Goal: Task Accomplishment & Management: Manage account settings

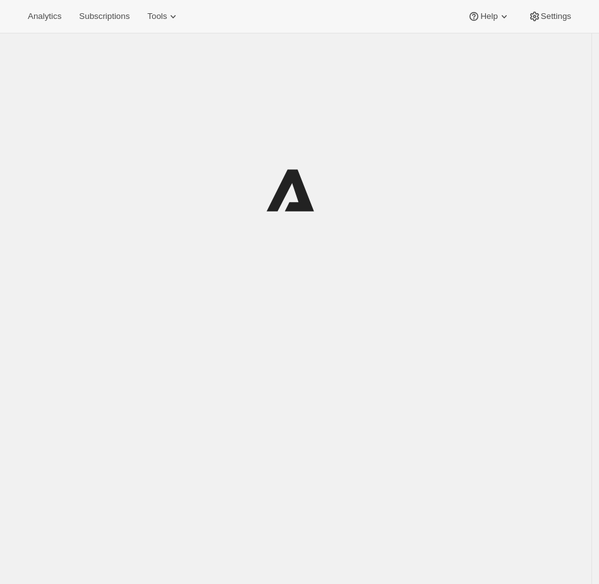
click at [162, 23] on button "Tools" at bounding box center [163, 17] width 47 height 18
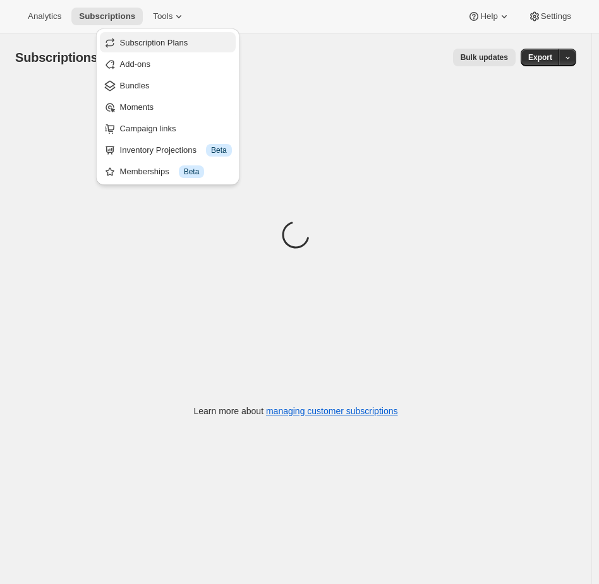
click at [162, 52] on button "Subscription Plans" at bounding box center [168, 42] width 136 height 20
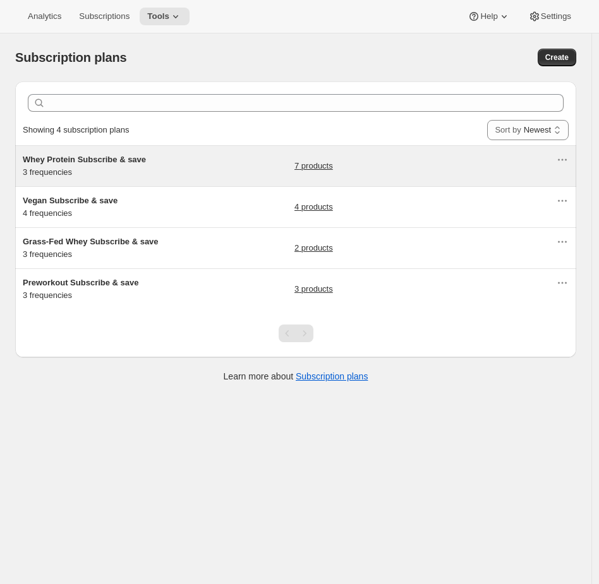
click at [169, 176] on div "Whey Protein Subscribe & save 3 frequencies" at bounding box center [102, 165] width 158 height 25
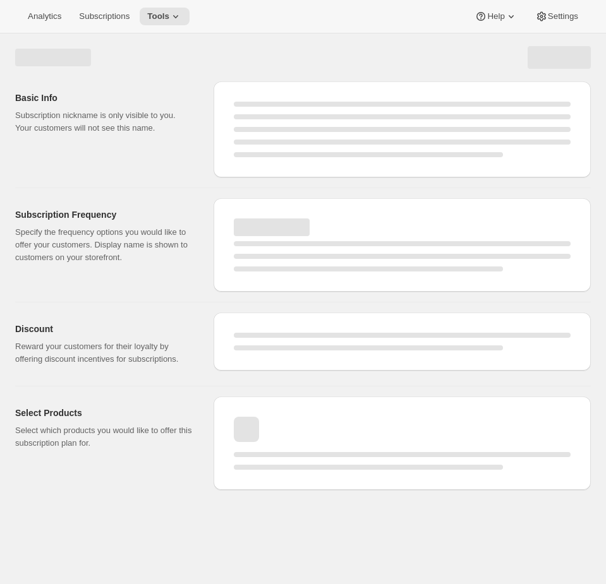
select select "WEEK"
select select "MONTH"
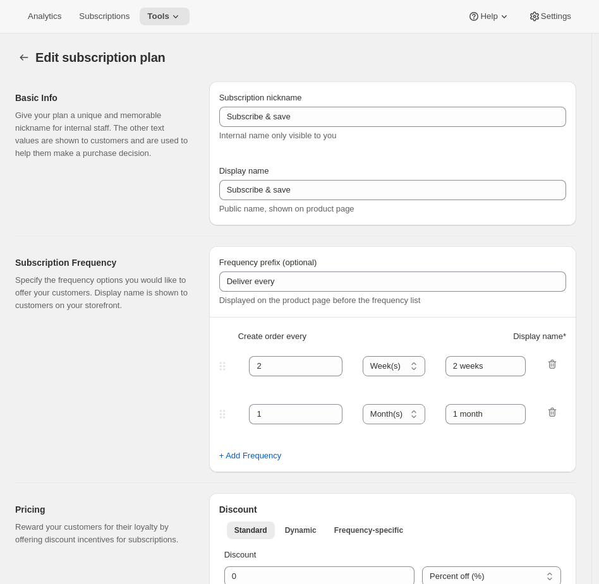
type input "Whey Protein Subscribe & save"
type input "30"
select select "DAY"
type input "30 Days"
type input "45"
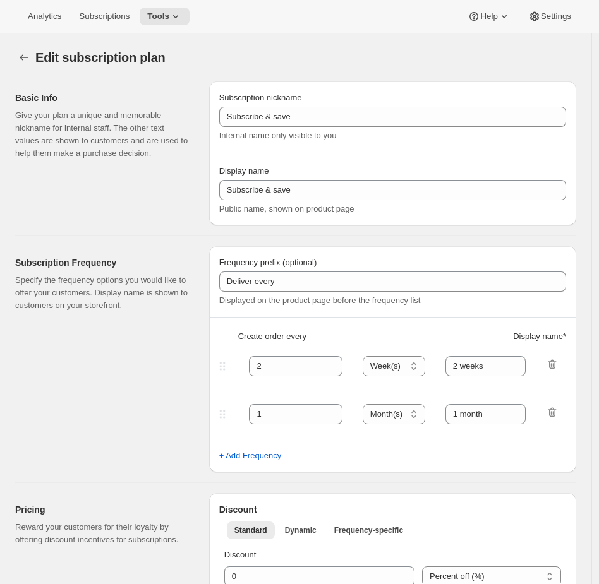
select select "DAY"
type input "45 Days"
type input "10"
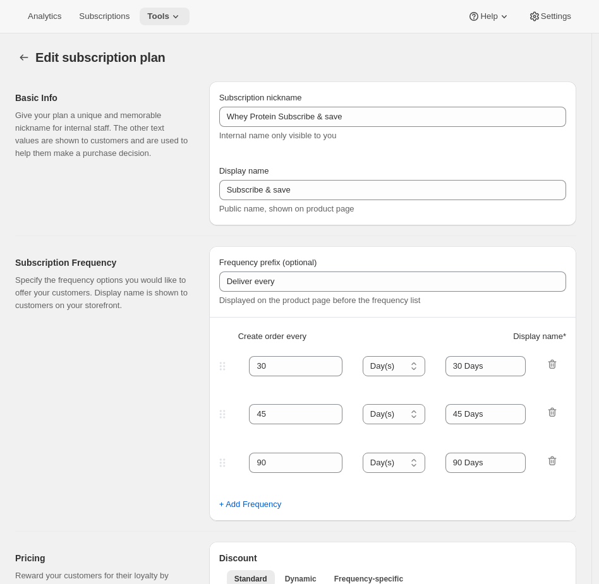
click at [163, 17] on span "Tools" at bounding box center [158, 16] width 22 height 10
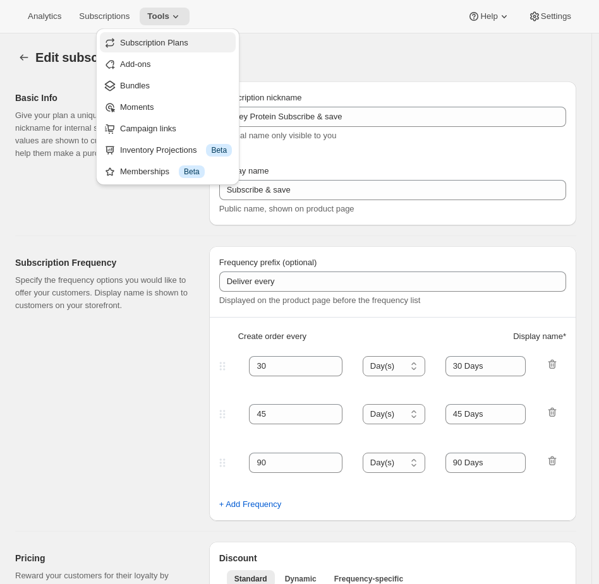
click at [160, 44] on span "Subscription Plans" at bounding box center [154, 42] width 68 height 9
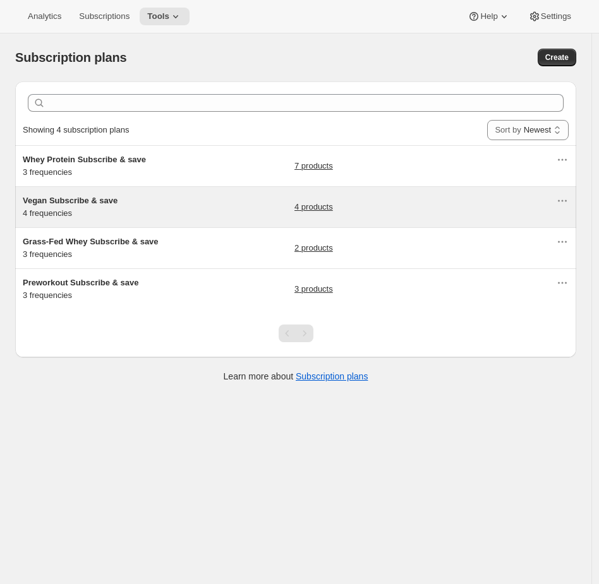
click at [131, 200] on h5 "Vegan Subscribe & save" at bounding box center [102, 201] width 158 height 13
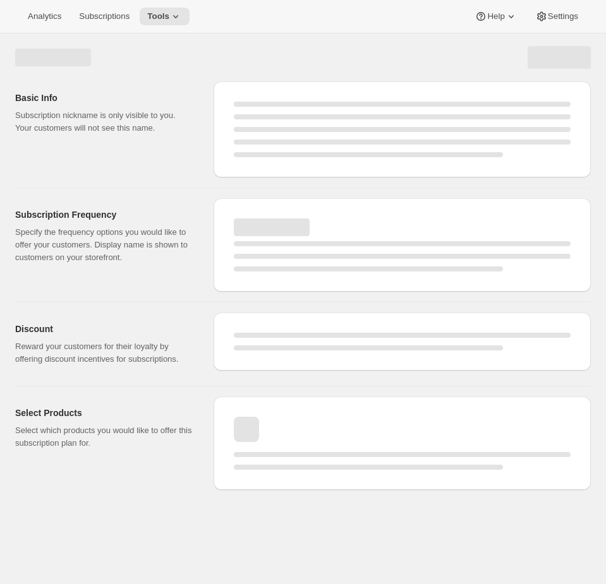
select select "WEEK"
select select "MONTH"
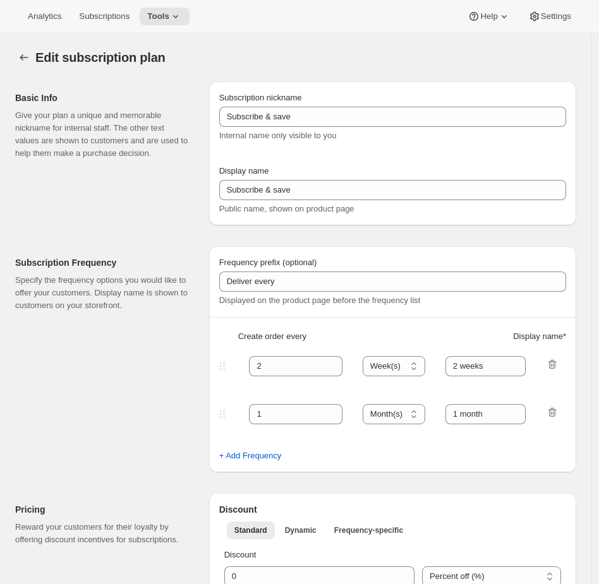
type input "Vegan Subscribe & save"
type input "14"
select select "DAY"
type input "14 DAYS"
type input "30"
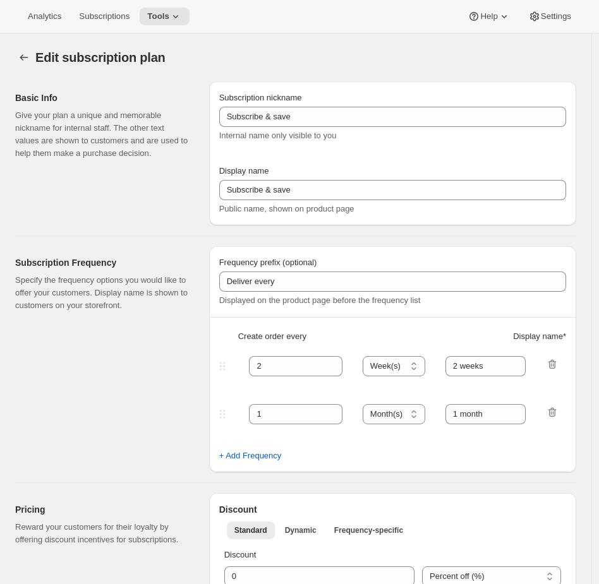
select select "DAY"
type input "30 DAYS"
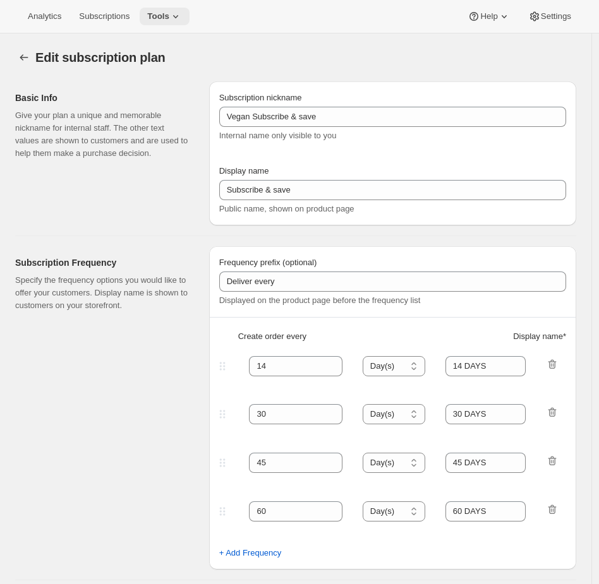
click at [162, 13] on span "Tools" at bounding box center [158, 16] width 22 height 10
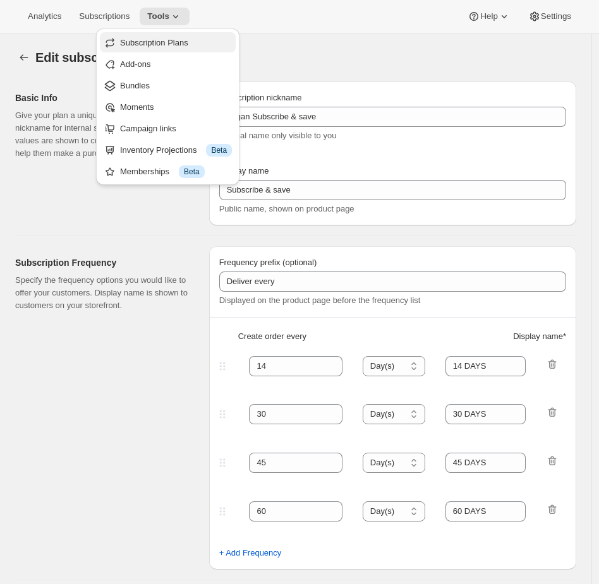
click at [155, 45] on span "Subscription Plans" at bounding box center [154, 42] width 68 height 9
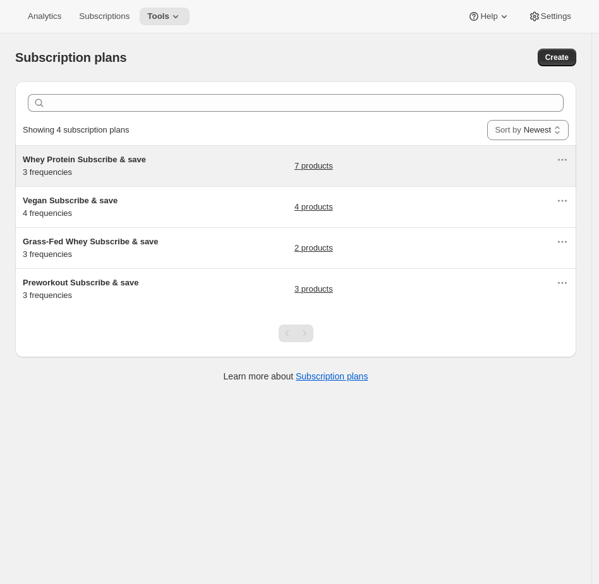
click at [199, 163] on div "Whey Protein Subscribe & save 3 frequencies 7 products" at bounding box center [289, 165] width 533 height 25
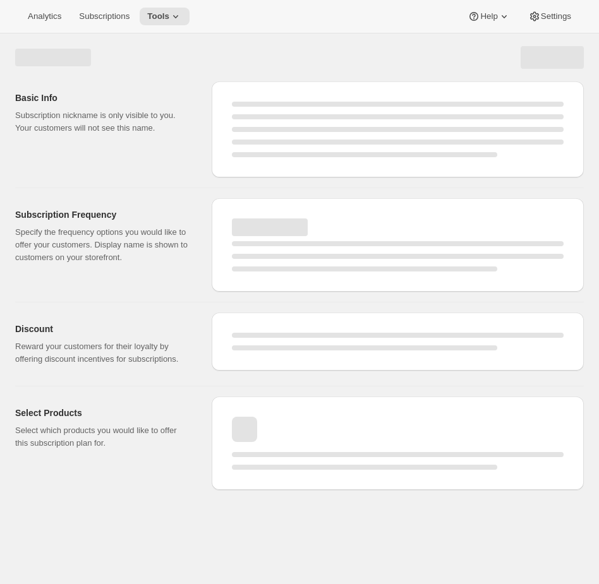
select select "WEEK"
select select "MONTH"
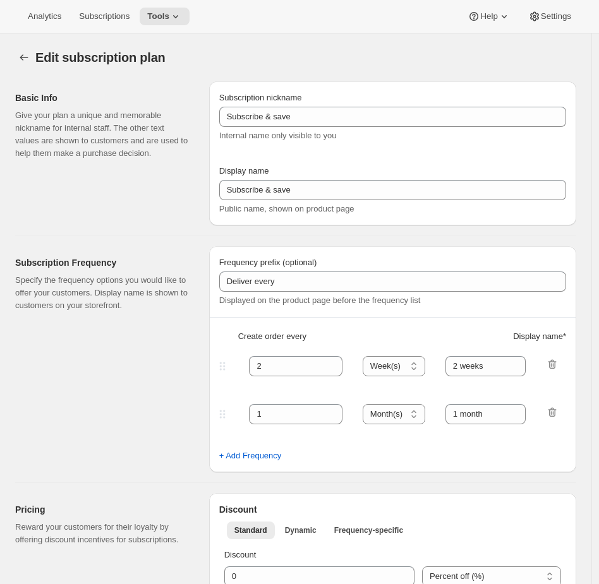
type input "Whey Protein Subscribe & save"
type input "30"
type input "30 Days"
type input "45"
type input "45 Days"
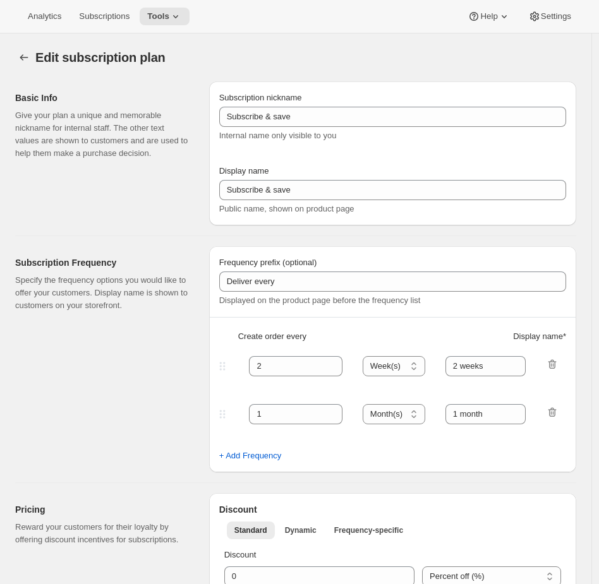
type input "10"
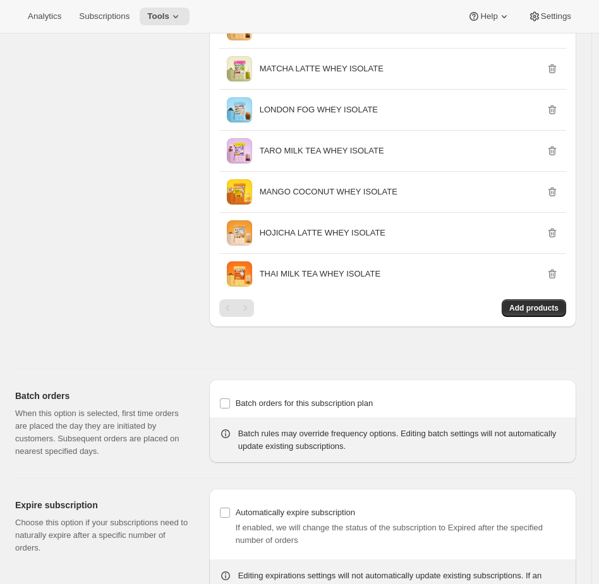
scroll to position [865, 0]
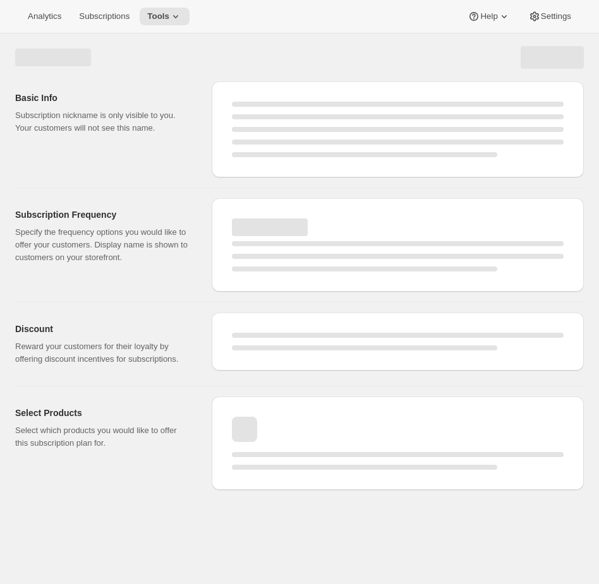
select select "WEEK"
select select "MONTH"
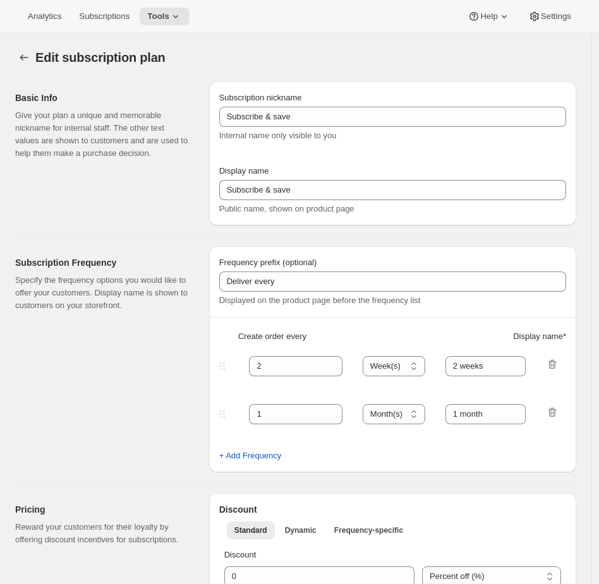
type input "Whey Protein Subscribe & save"
type input "30"
select select "DAY"
type input "30 Days"
type input "45"
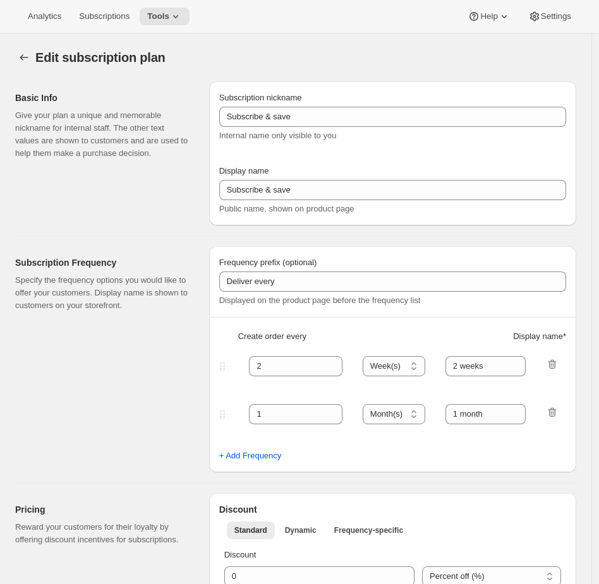
select select "DAY"
type input "45 Days"
type input "10"
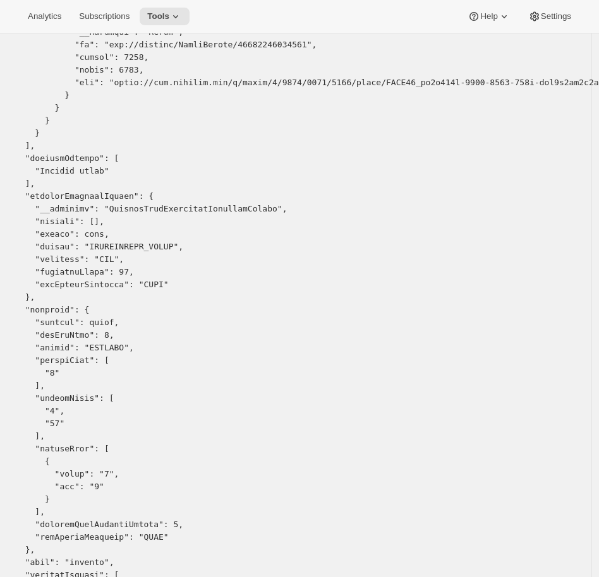
scroll to position [3418, 0]
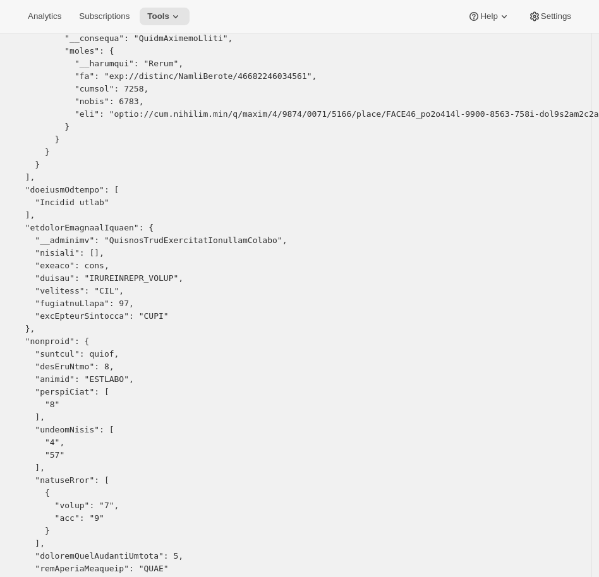
click at [169, 26] on div "Analytics Subscriptions Tools Help Settings" at bounding box center [299, 16] width 599 height 33
click at [169, 13] on span "Tools" at bounding box center [158, 16] width 22 height 10
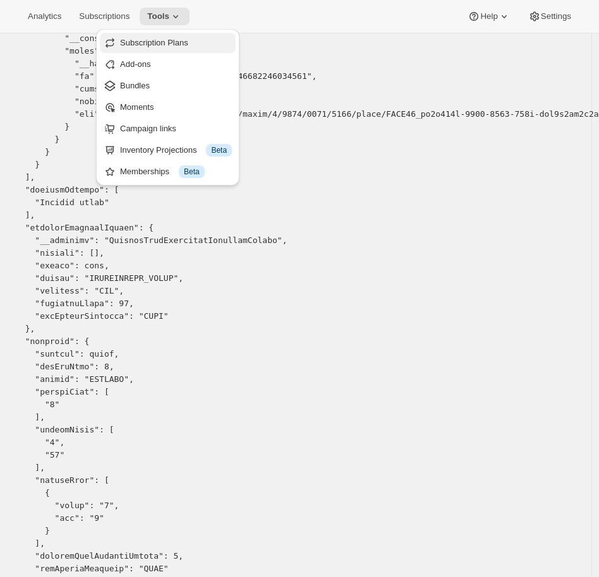
click at [161, 43] on span "Subscription Plans" at bounding box center [154, 42] width 68 height 9
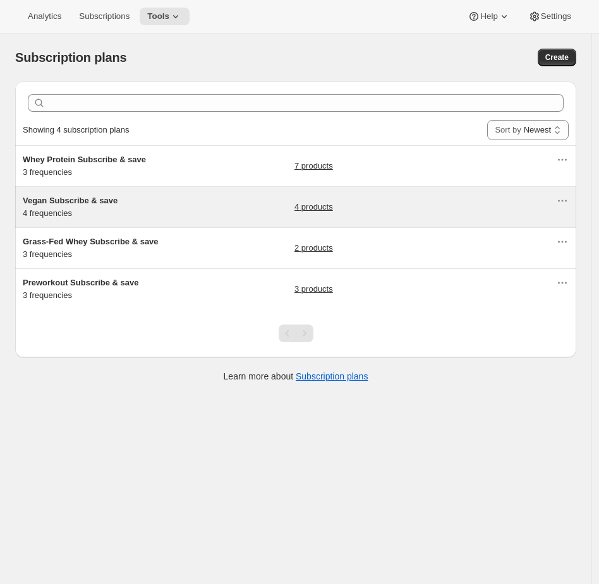
click at [373, 208] on div "4 products" at bounding box center [424, 207] width 261 height 25
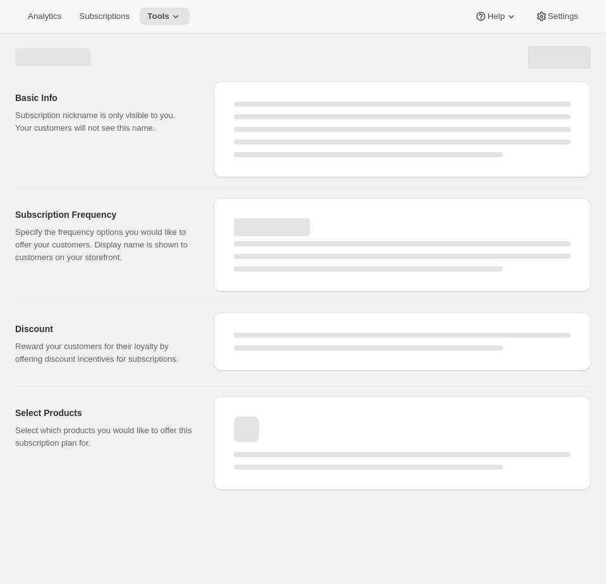
select select "WEEK"
select select "MONTH"
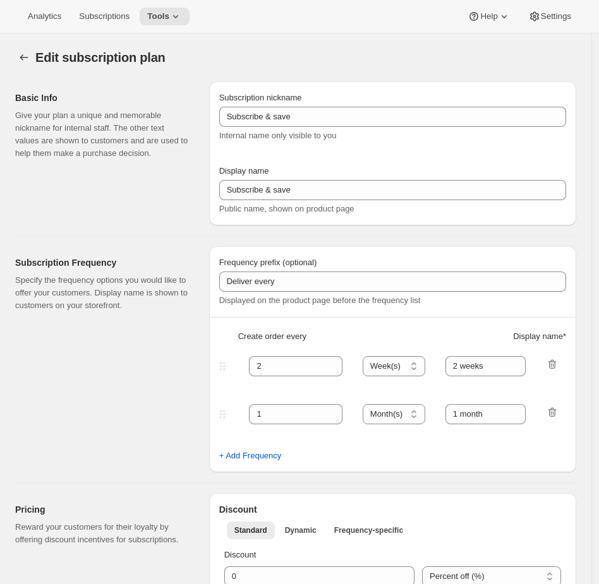
type input "Vegan Subscribe & save"
type input "14"
select select "DAY"
type input "14 DAYS"
type input "30"
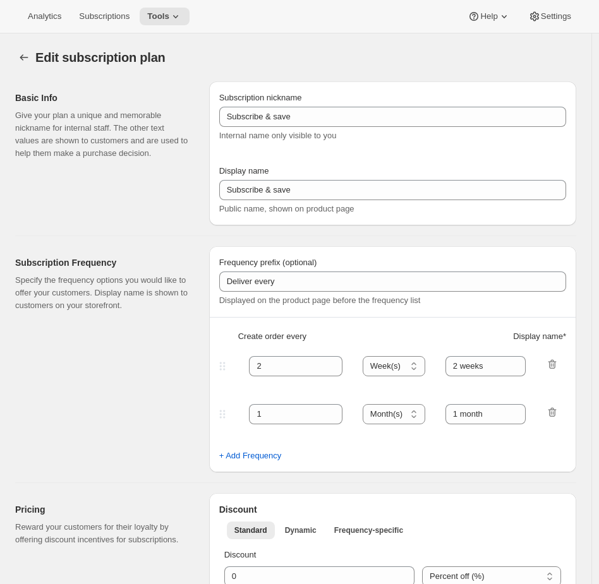
select select "DAY"
type input "30 DAYS"
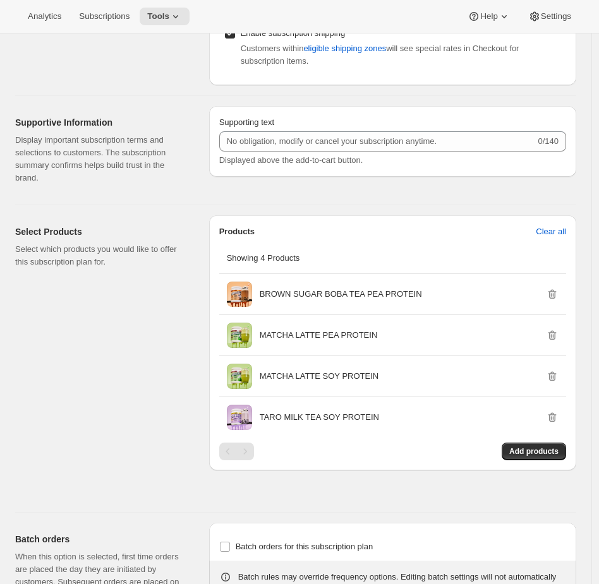
scroll to position [829, 0]
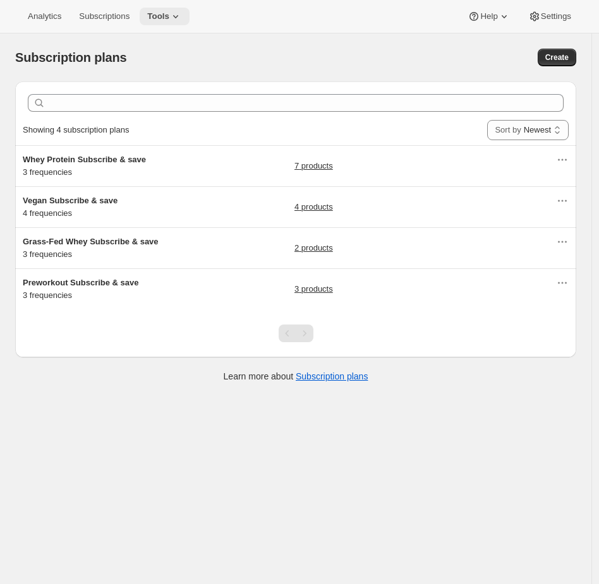
click at [161, 16] on span "Tools" at bounding box center [158, 16] width 22 height 10
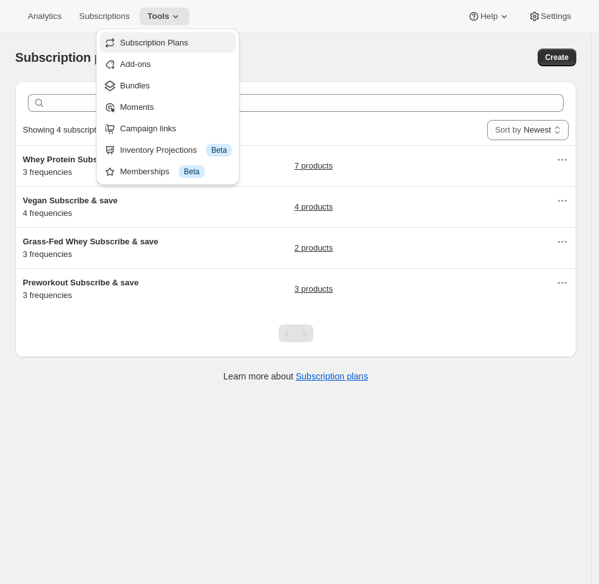
click at [160, 43] on span "Subscription Plans" at bounding box center [154, 42] width 68 height 9
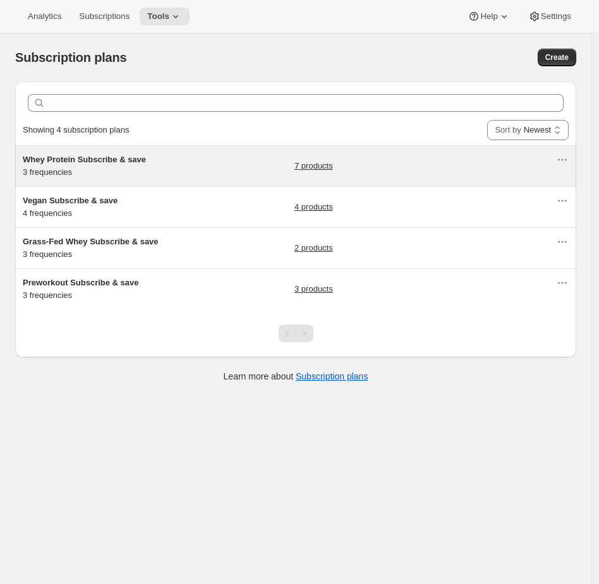
click at [169, 150] on div "Whey Protein Subscribe & save 3 frequencies 7 products" at bounding box center [295, 166] width 561 height 40
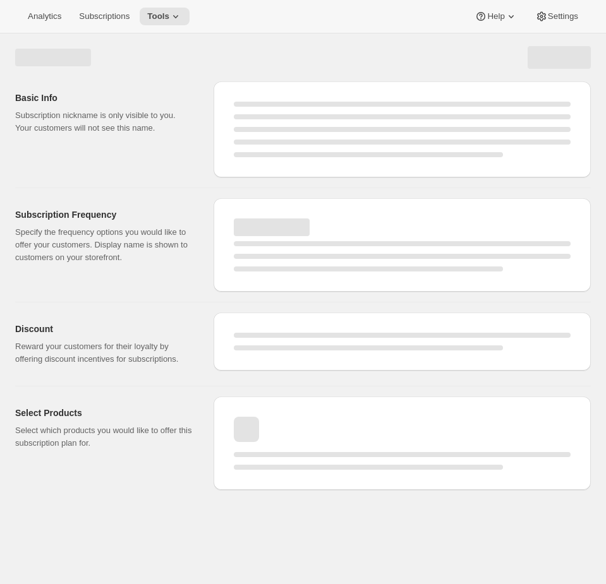
select select "WEEK"
select select "MONTH"
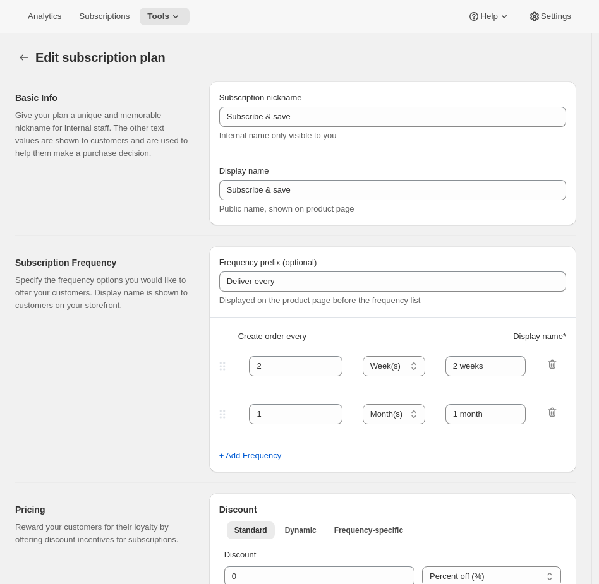
type input "Whey Protein Subscribe & save"
type input "30"
select select "DAY"
type input "30 Days"
type input "45"
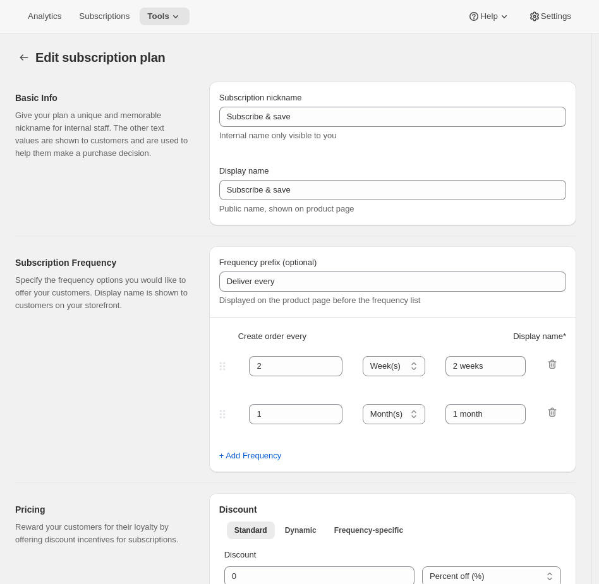
select select "DAY"
type input "45 Days"
type input "10"
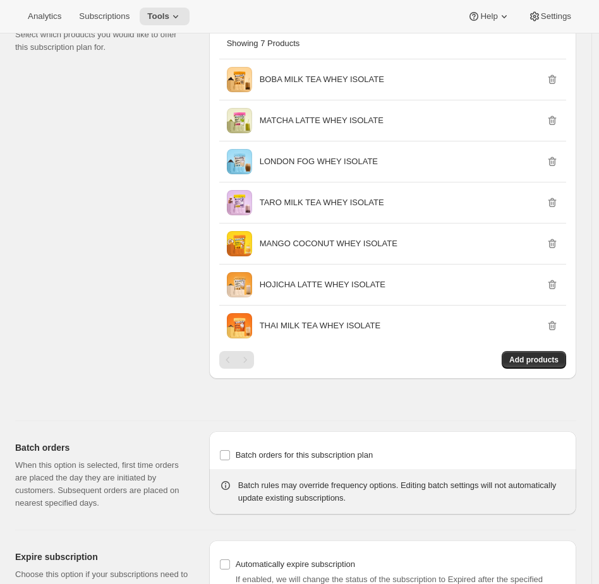
scroll to position [869, 0]
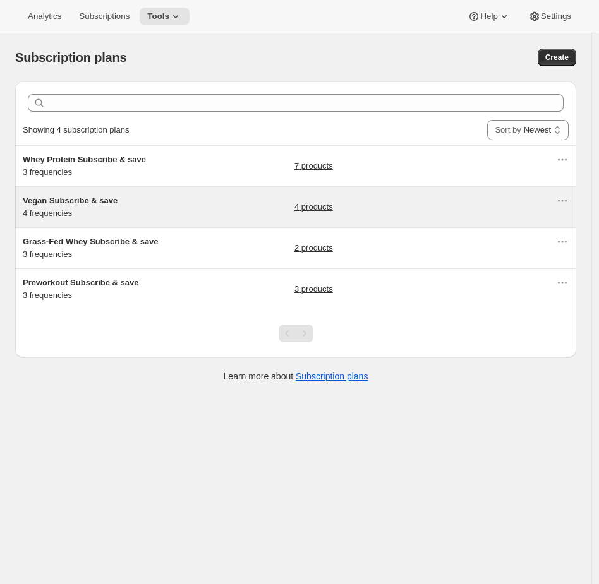
click at [163, 207] on h5 "Vegan Subscribe & save" at bounding box center [102, 201] width 158 height 13
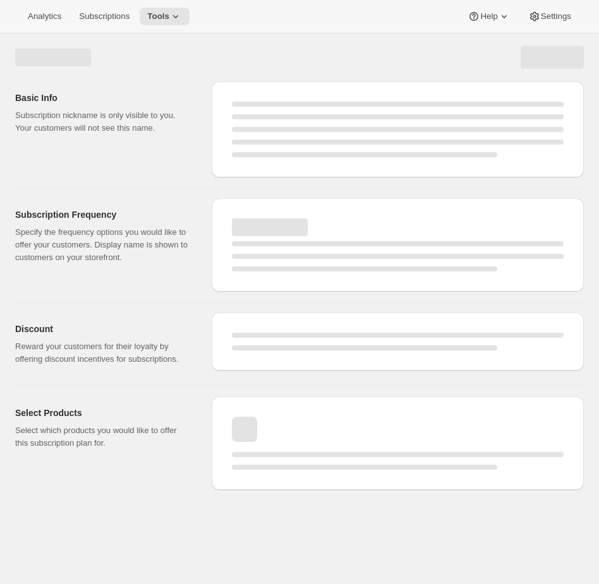
select select "WEEK"
select select "MONTH"
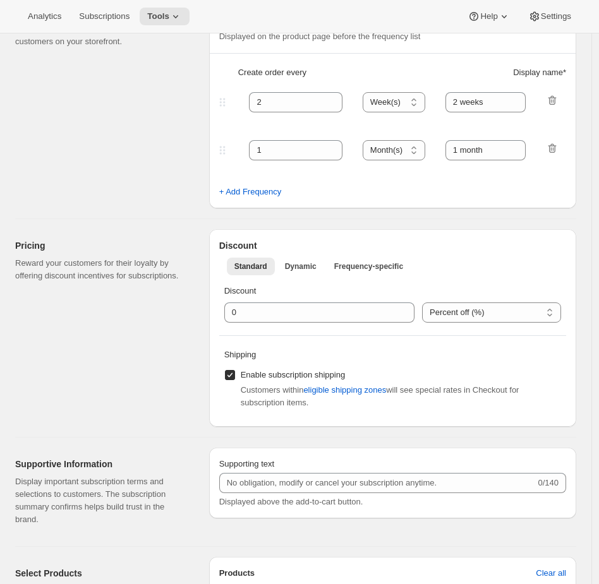
type input "Vegan Subscribe & save"
type input "14"
select select "DAY"
type input "14 DAYS"
type input "30"
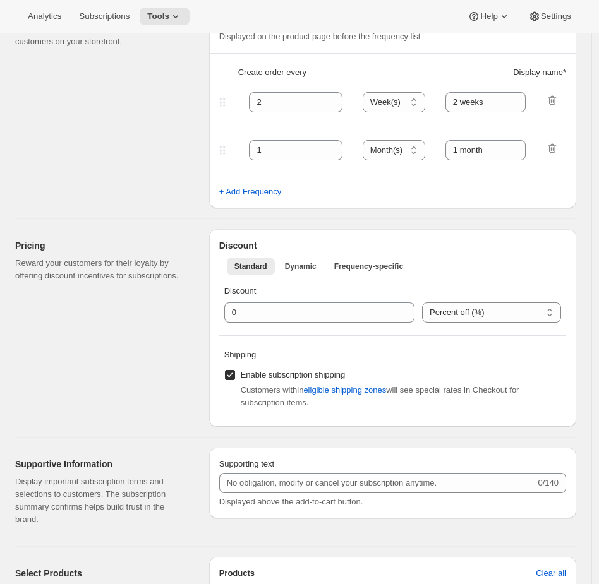
select select "DAY"
type input "30 DAYS"
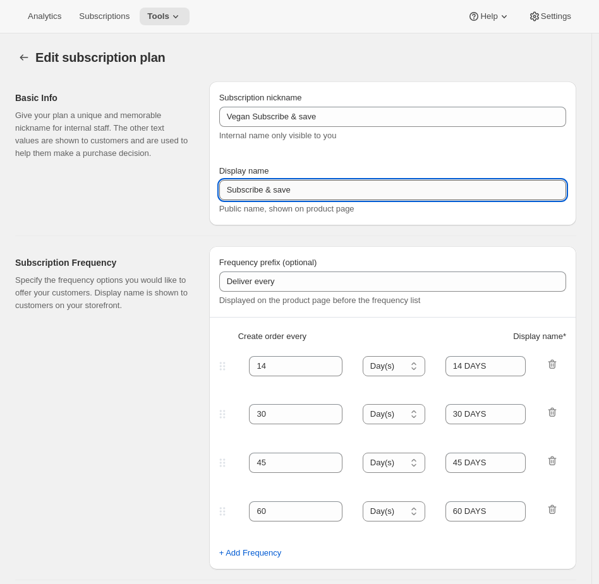
click at [342, 188] on input "Subscribe & save" at bounding box center [392, 190] width 347 height 20
click at [279, 192] on input "Subscribe & save" at bounding box center [392, 190] width 347 height 20
type input "Subscribe & save"
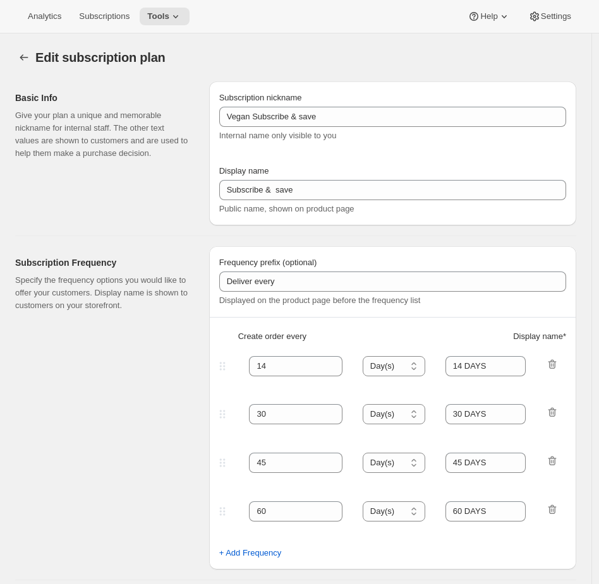
click at [406, 11] on div "Analytics Subscriptions Tools Help Settings" at bounding box center [299, 16] width 599 height 33
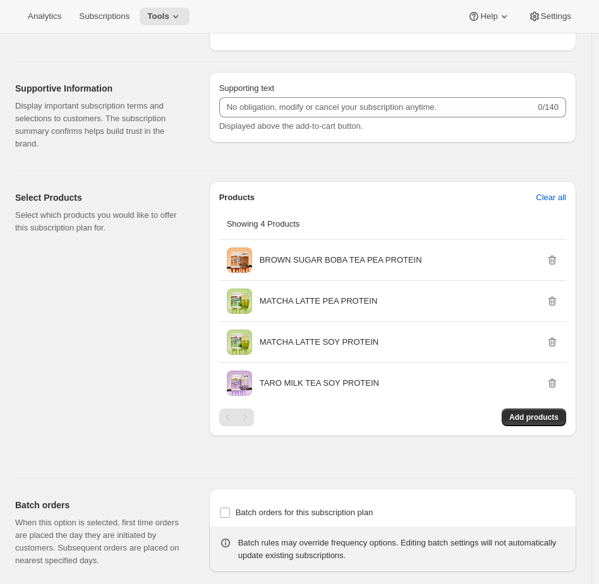
scroll to position [1042, 0]
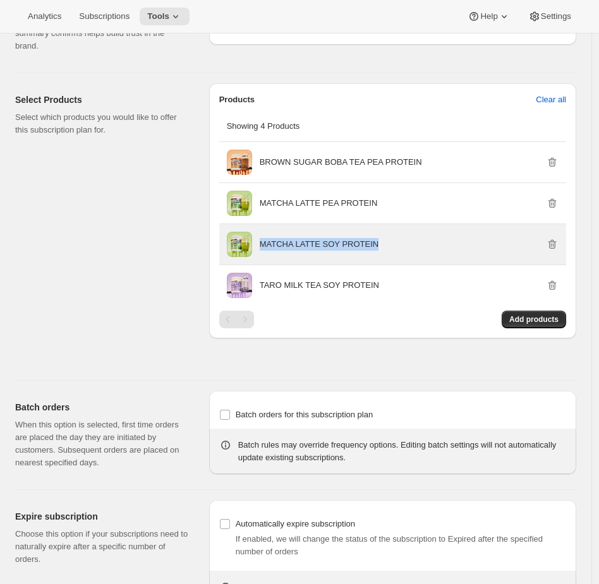
drag, startPoint x: 383, startPoint y: 244, endPoint x: 262, endPoint y: 247, distance: 121.3
click at [262, 247] on div "MATCHA LATTE SOY PROTEIN" at bounding box center [409, 244] width 299 height 13
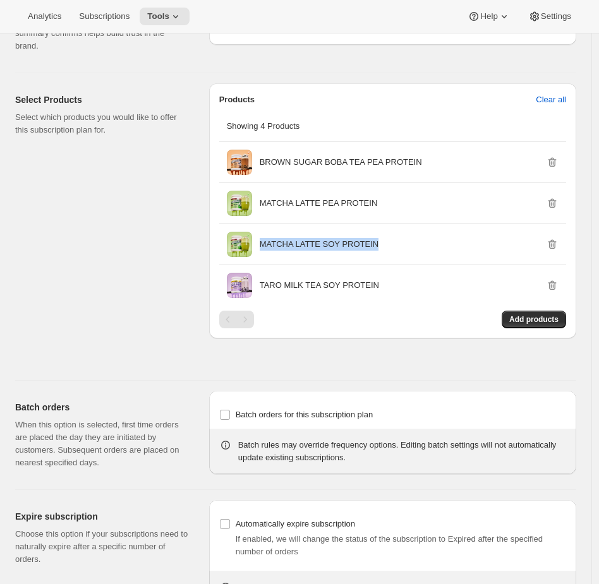
copy p "MATCHA LATTE SOY PROTEIN"
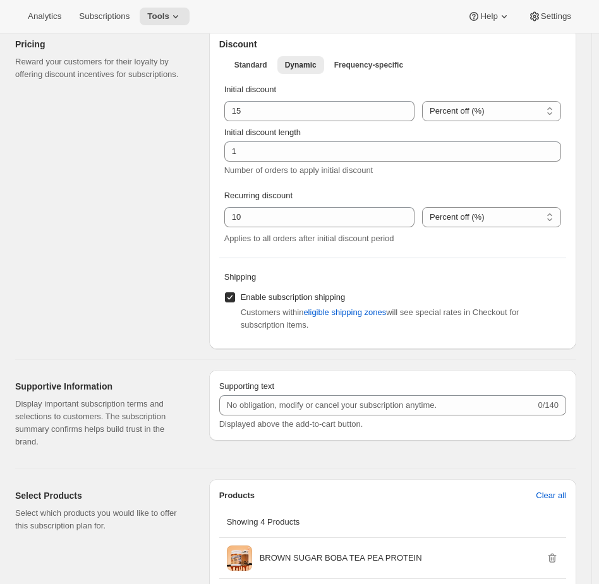
scroll to position [0, 0]
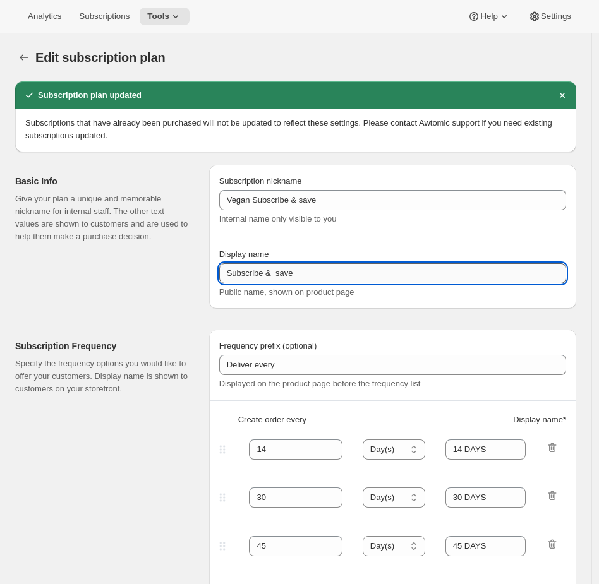
click at [281, 275] on input "Subscribe & save" at bounding box center [392, 273] width 347 height 20
type input "Subscribe & save"
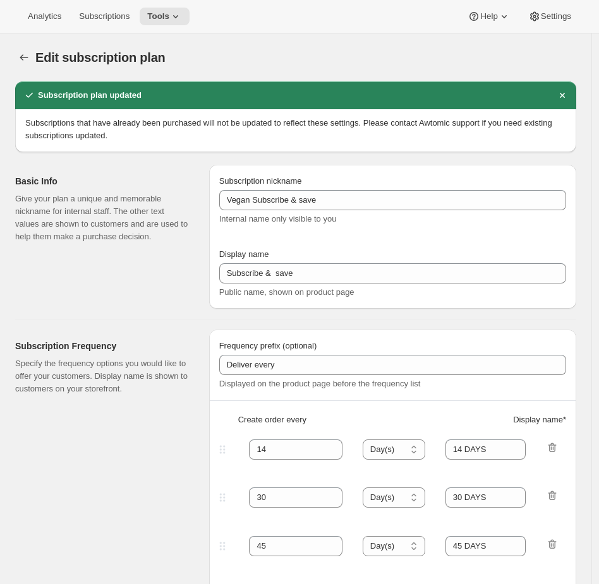
type input "Subscribe & save"
